Goal: Information Seeking & Learning: Learn about a topic

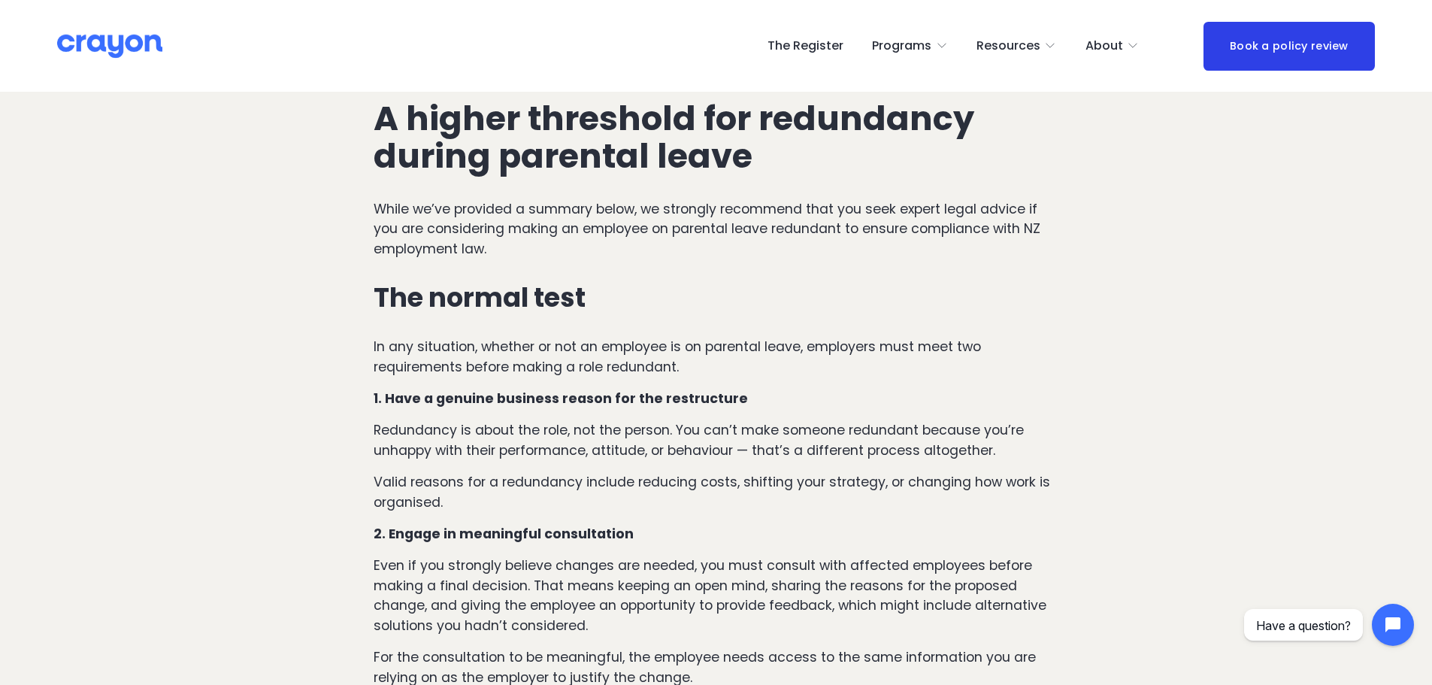
scroll to position [827, 0]
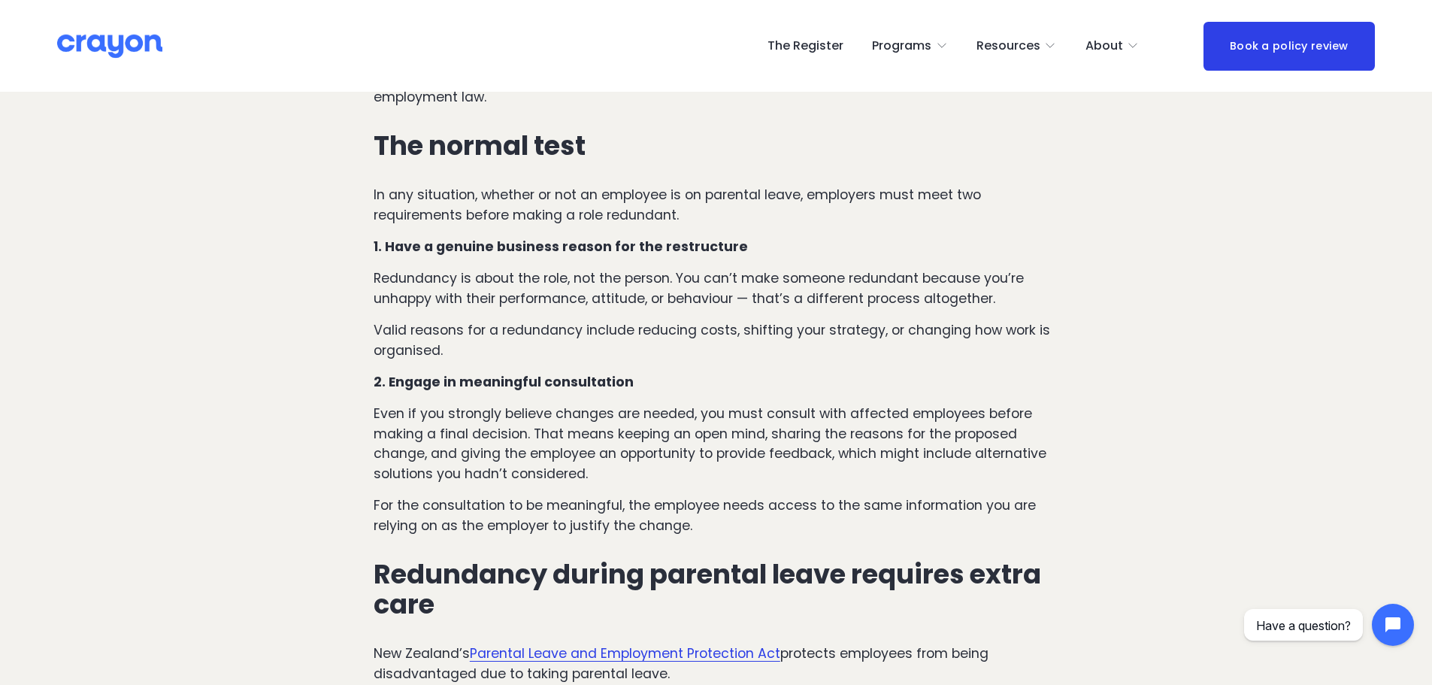
drag, startPoint x: 381, startPoint y: 143, endPoint x: 846, endPoint y: 531, distance: 605.3
copy div "Lor ipsumd sita Co adi elitseddo, eiusmod te inc ut laboreet do ma aliquaen adm…"
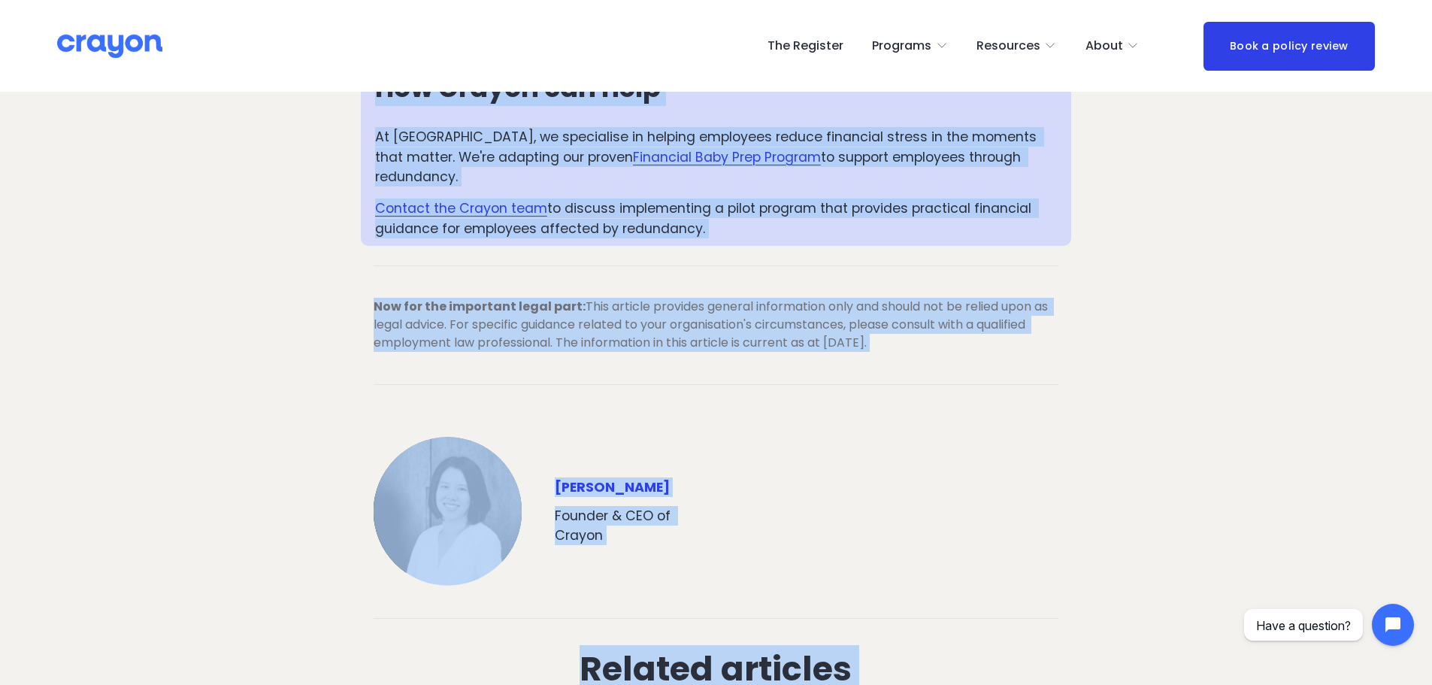
scroll to position [3799, 0]
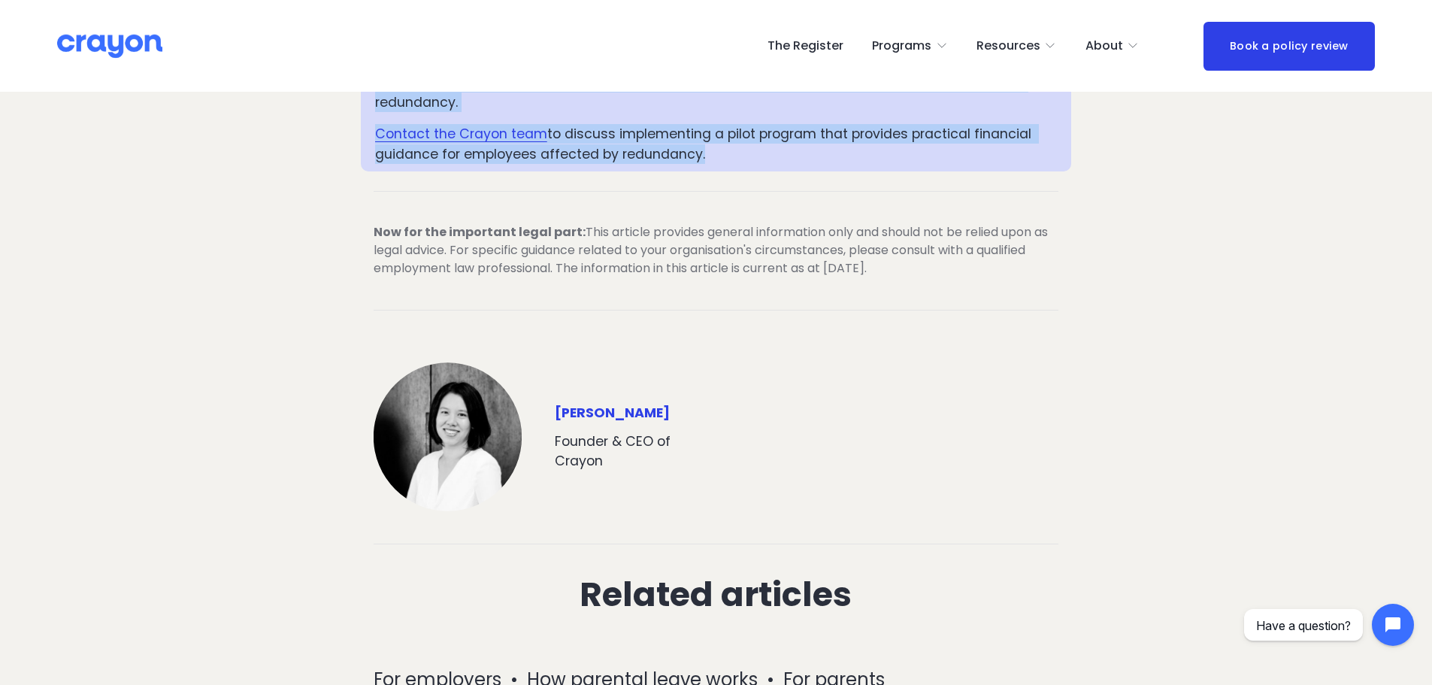
drag, startPoint x: 377, startPoint y: 271, endPoint x: 807, endPoint y: 137, distance: 450.4
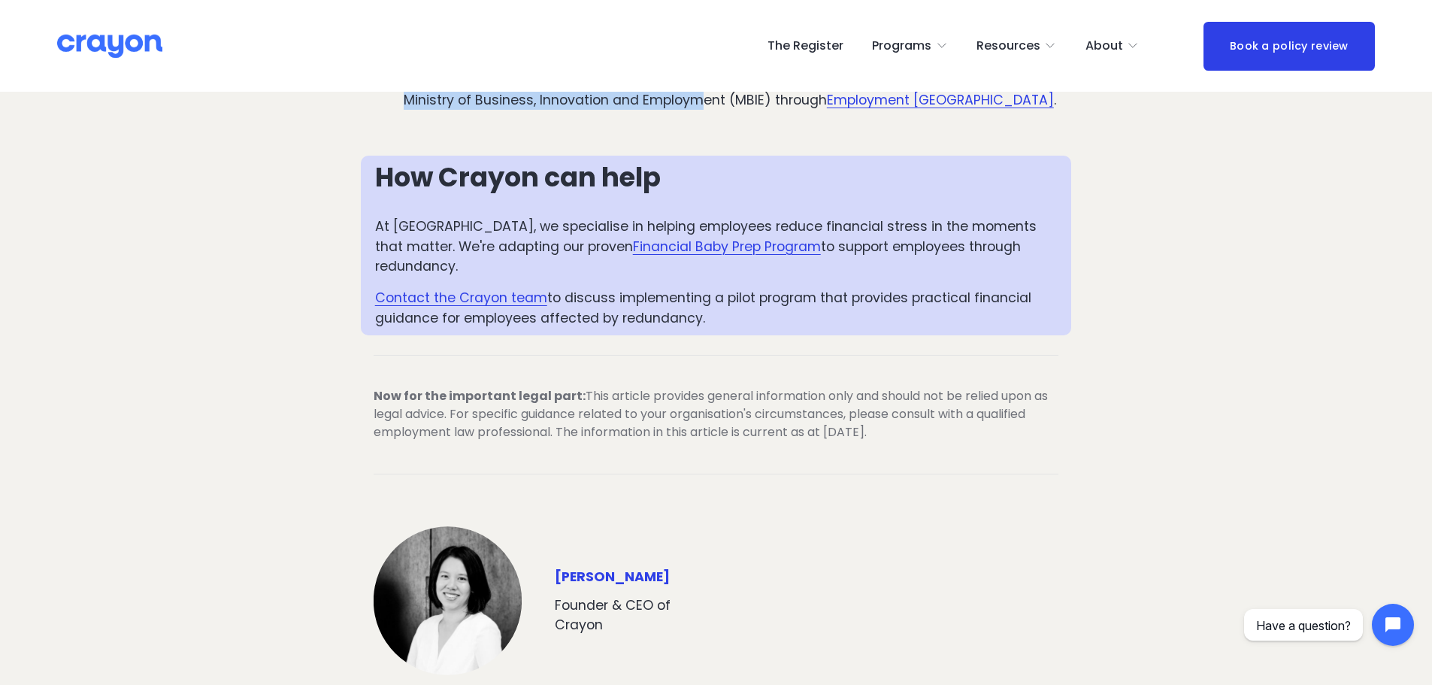
scroll to position [3634, 0]
copy div "Loremipsum dolors ametcons adipi elitsedd eiusm temp Inc Utlabor’e Dolorema Ali…"
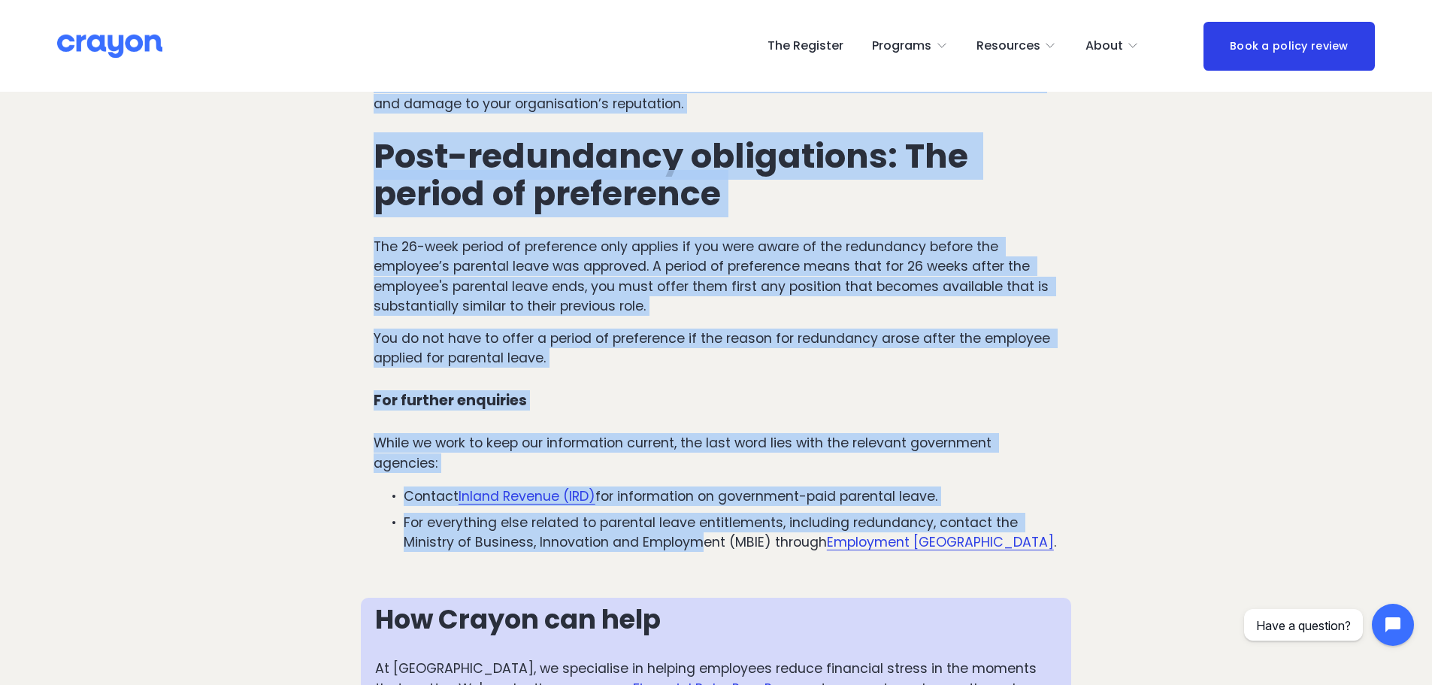
scroll to position [3183, 0]
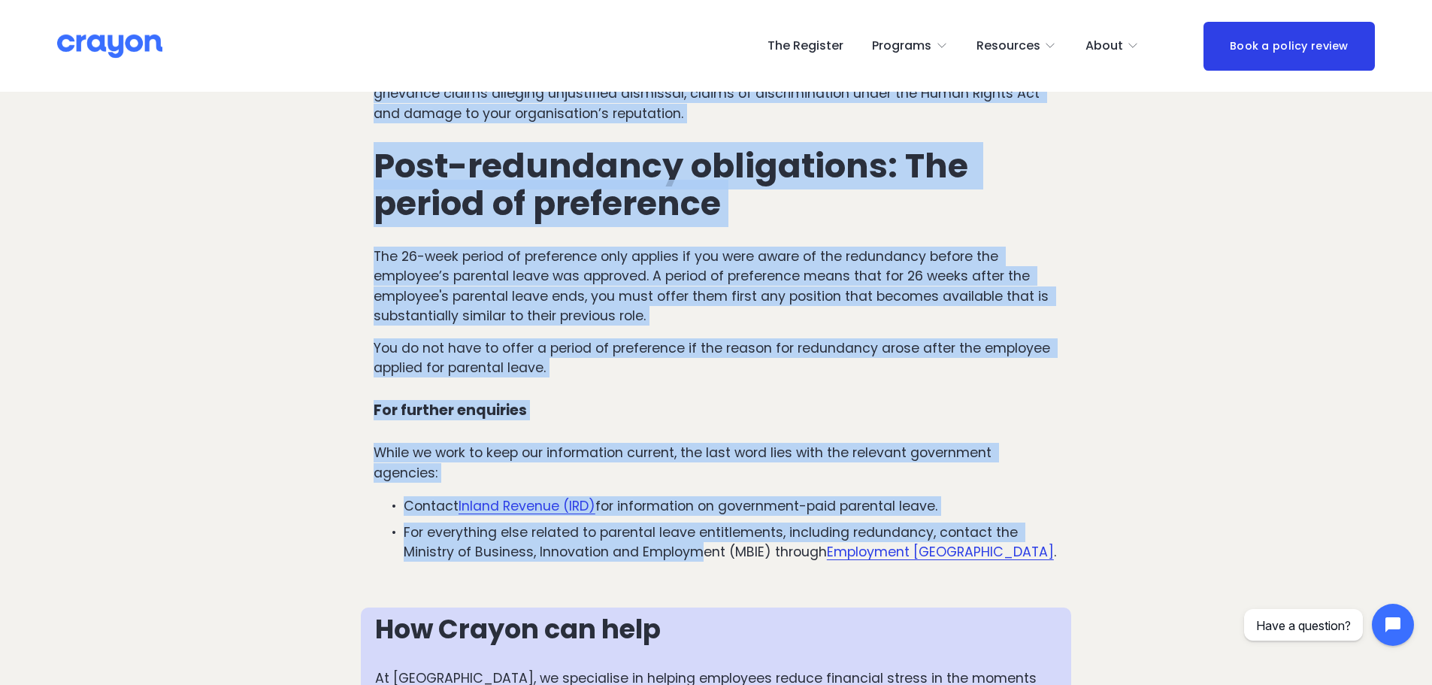
copy div "Loremipsum dolors ametcons adipi elitsedd eiusm temp Inc Utlabor’e Dolorema Ali…"
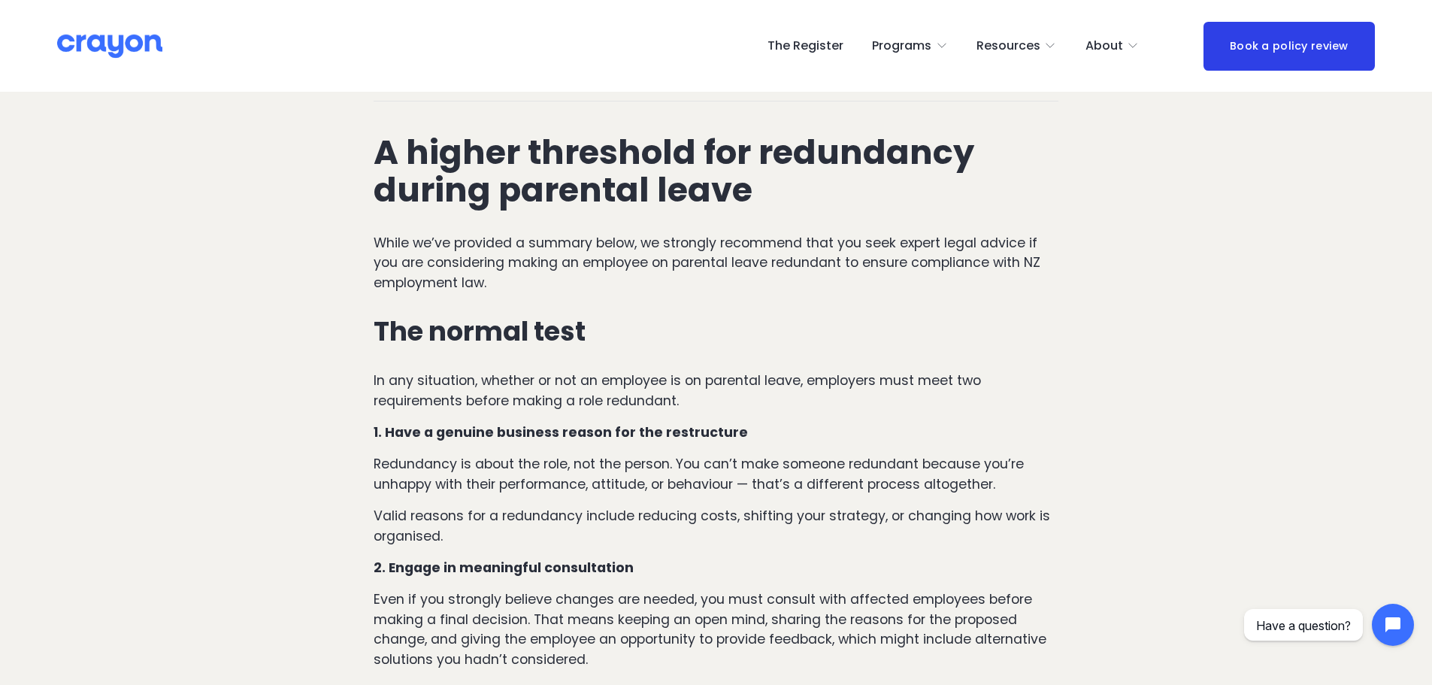
scroll to position [827, 0]
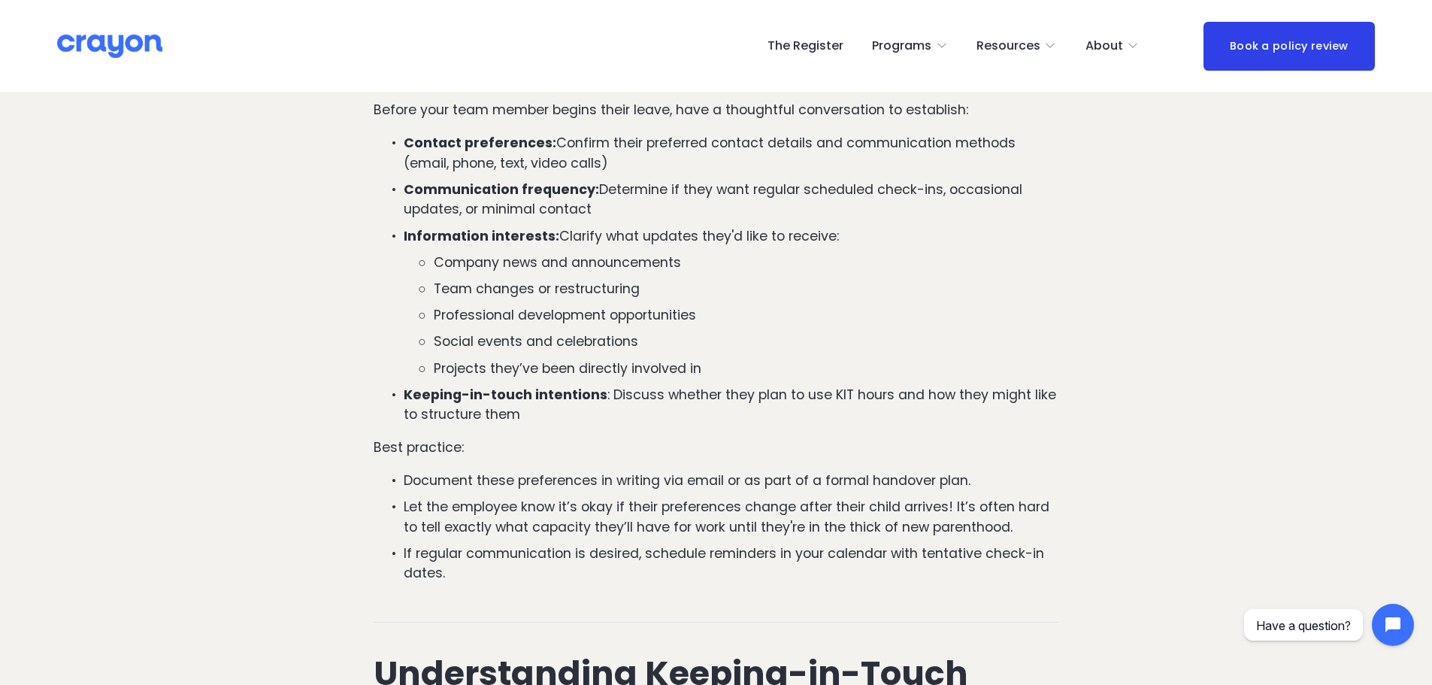
scroll to position [827, 0]
